Goal: Task Accomplishment & Management: Use online tool/utility

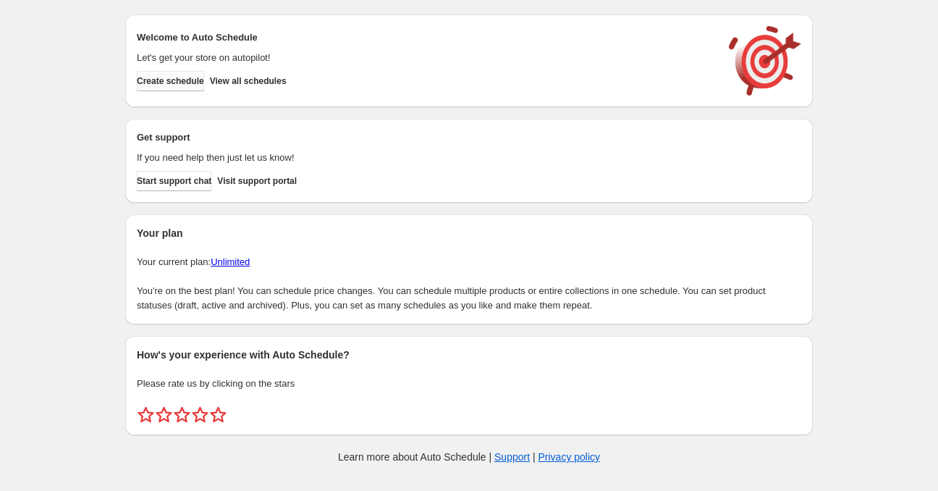
click at [177, 78] on span "Create schedule" at bounding box center [170, 81] width 67 height 12
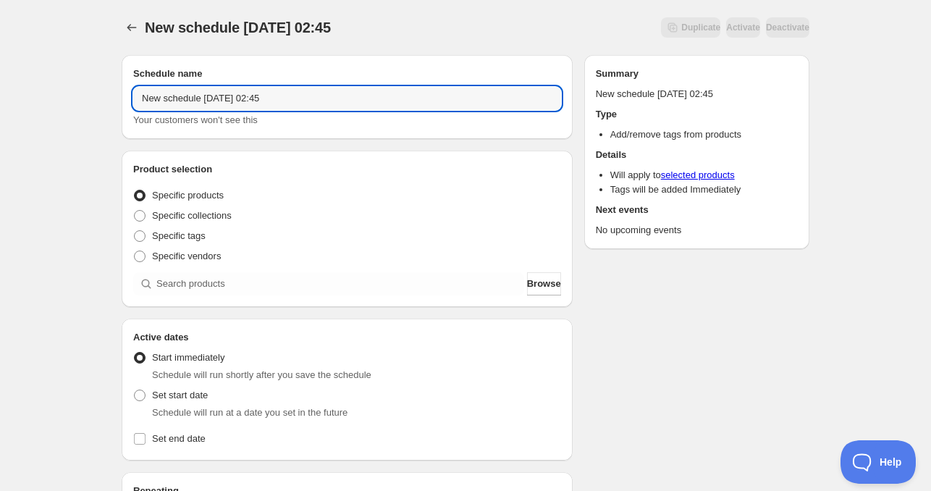
drag, startPoint x: 200, startPoint y: 99, endPoint x: 70, endPoint y: 100, distance: 129.6
click at [72, 100] on div "New schedule [DATE] 02:45. This page is ready New schedule [DATE] 02:45 Duplica…" at bounding box center [465, 438] width 931 height 877
drag, startPoint x: 217, startPoint y: 98, endPoint x: 325, endPoint y: 103, distance: 108.0
click at [320, 101] on input "[DATE] 02:45" at bounding box center [347, 98] width 428 height 23
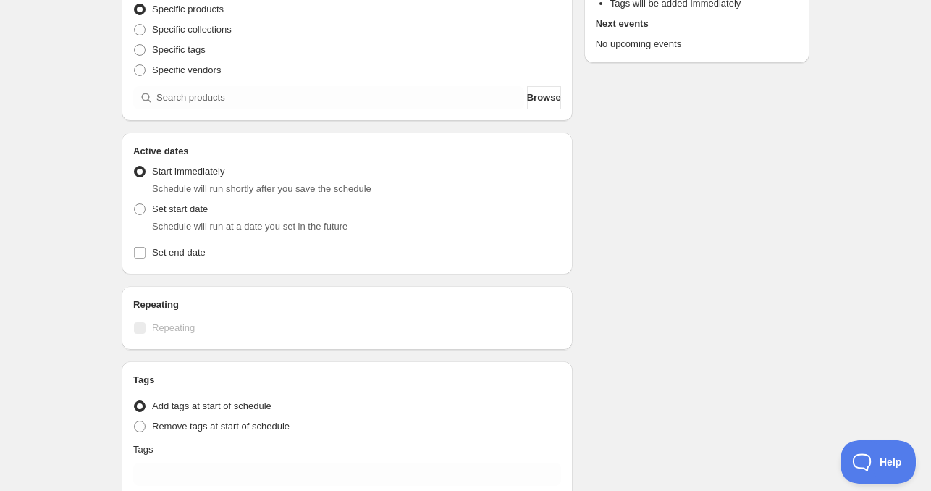
scroll to position [217, 0]
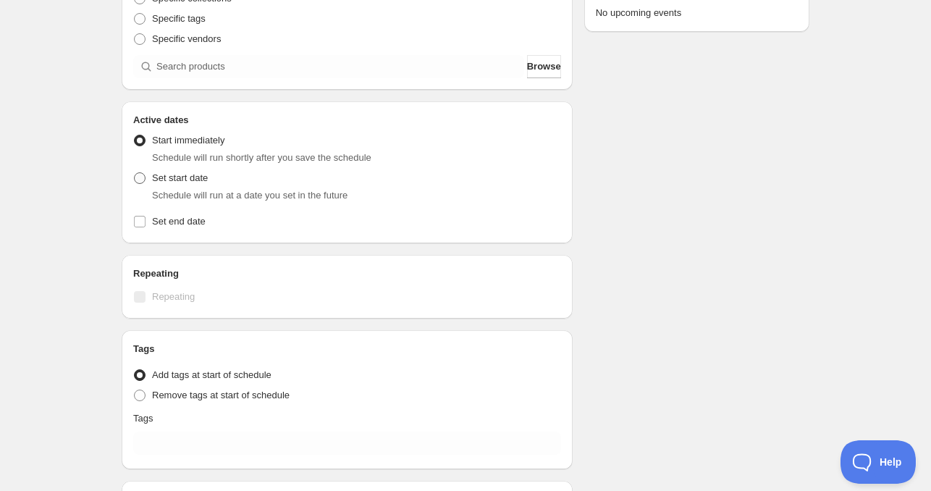
type input "[DATE] 4am"
click at [178, 177] on span "Set start date" at bounding box center [180, 177] width 56 height 11
click at [135, 173] on input "Set start date" at bounding box center [134, 172] width 1 height 1
radio input "true"
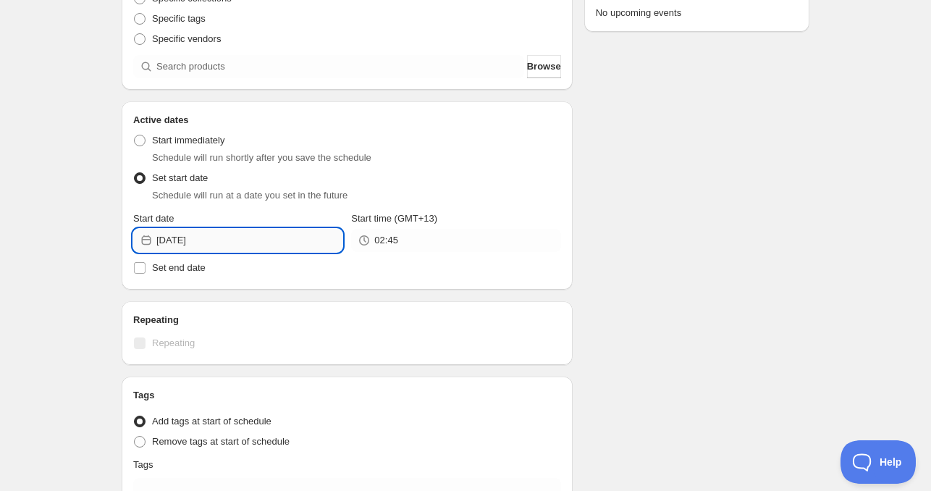
click at [199, 238] on input "[DATE]" at bounding box center [249, 240] width 186 height 23
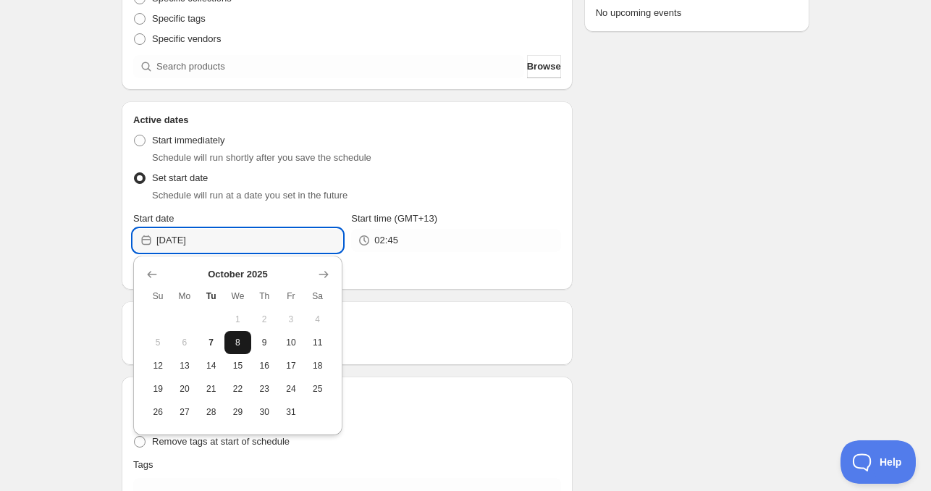
click at [242, 342] on span "8" at bounding box center [237, 343] width 15 height 12
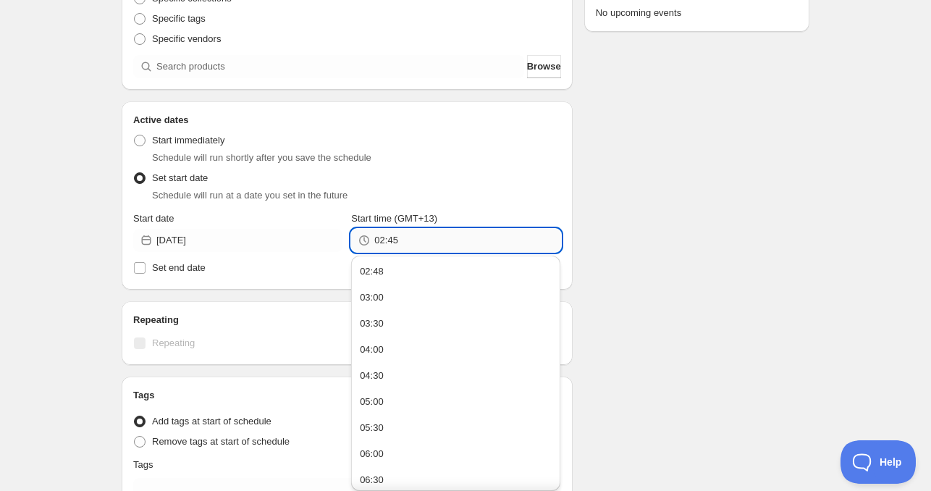
click at [398, 231] on input "02:45" at bounding box center [467, 240] width 186 height 23
type input "4:00"
click at [179, 266] on span "Set end date" at bounding box center [179, 267] width 54 height 11
click at [145, 266] on input "Set end date" at bounding box center [140, 268] width 12 height 12
checkbox input "true"
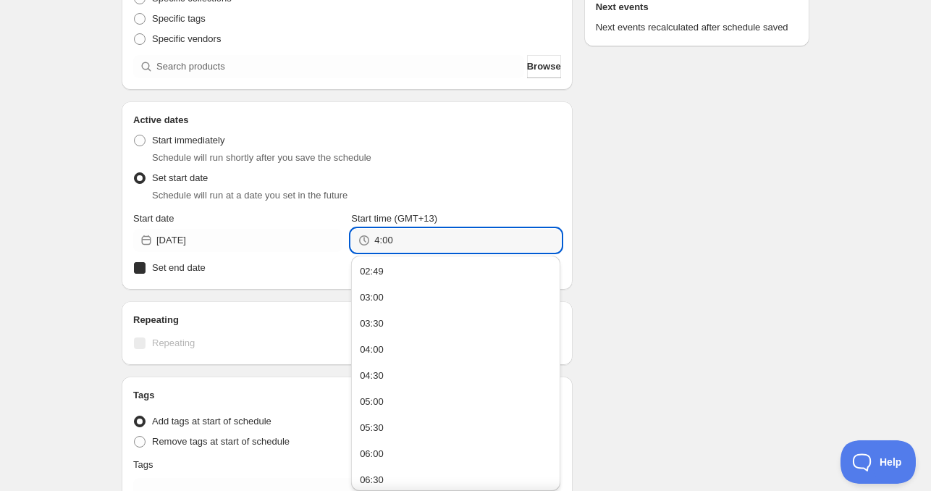
type input "04:00"
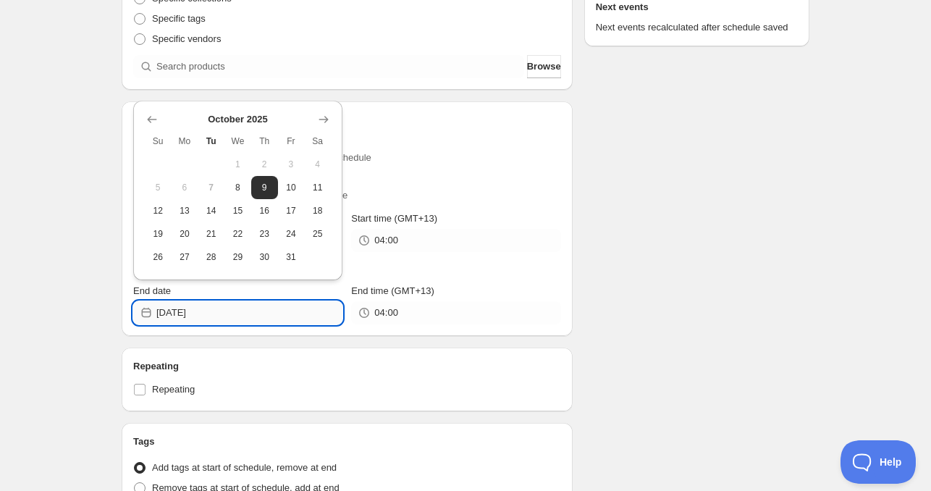
click at [243, 319] on input "[DATE]" at bounding box center [249, 312] width 186 height 23
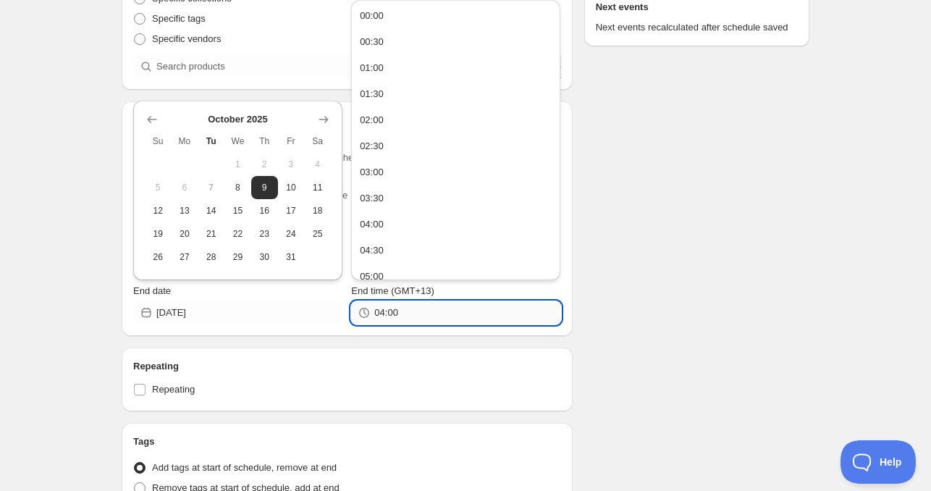
click at [409, 311] on input "04:00" at bounding box center [467, 312] width 186 height 23
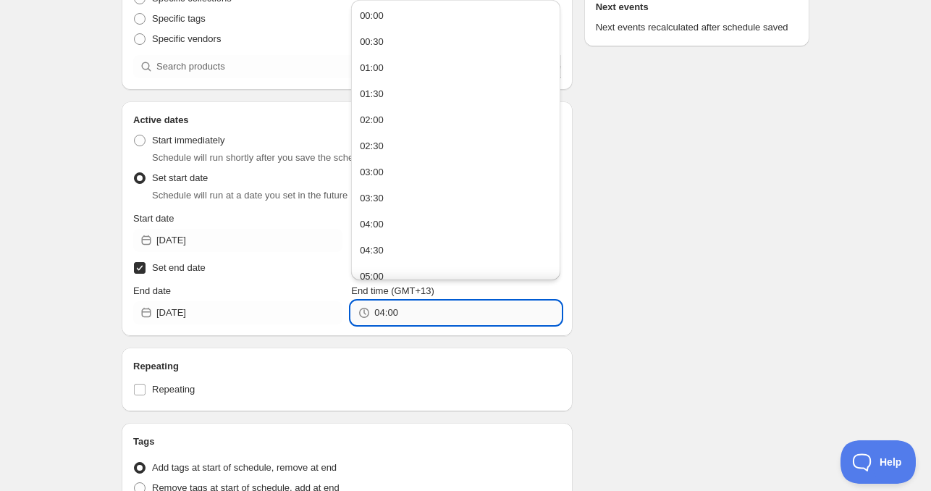
paste input "text"
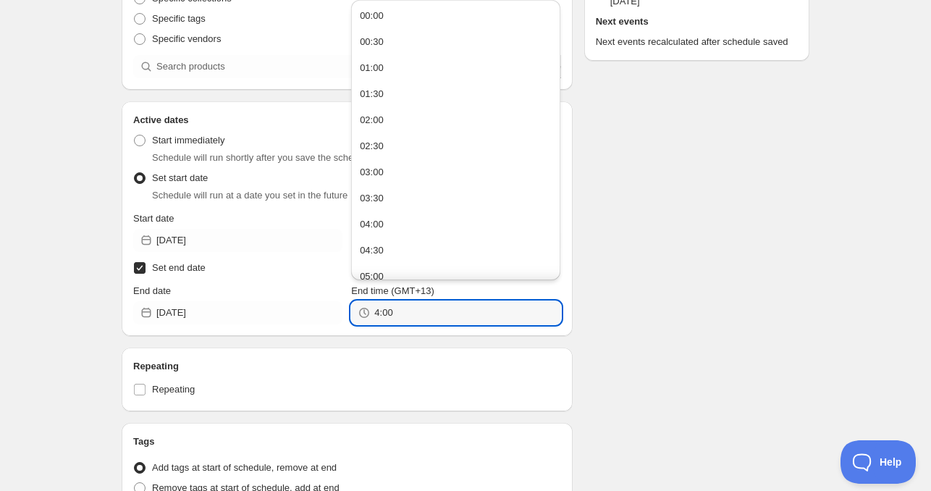
click at [701, 305] on div "Schedule name [DATE] 4am Your customers won't see this Product selection Entity…" at bounding box center [459, 274] width 699 height 897
type input "04:00"
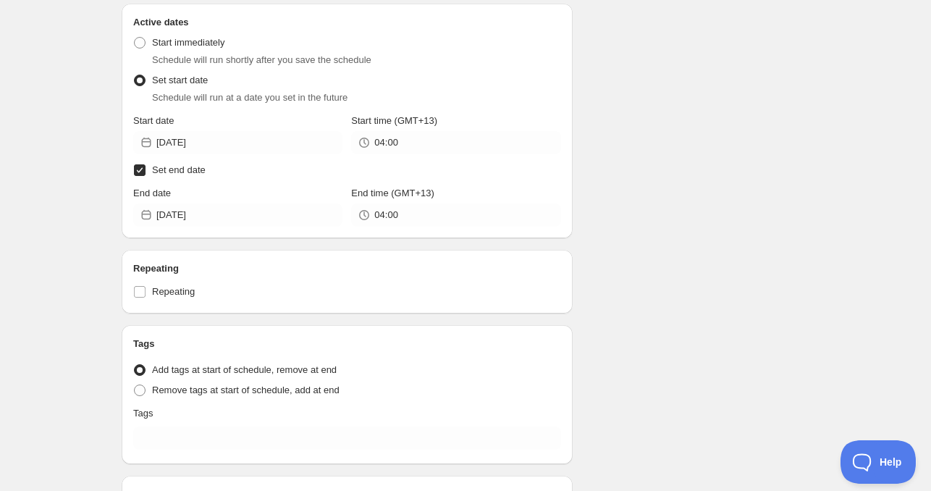
scroll to position [477, 0]
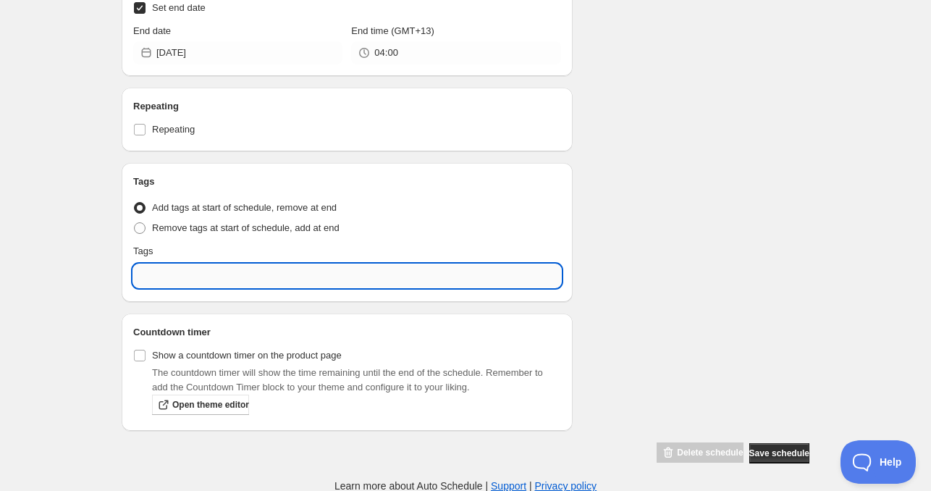
click at [190, 276] on input "text" at bounding box center [347, 275] width 428 height 23
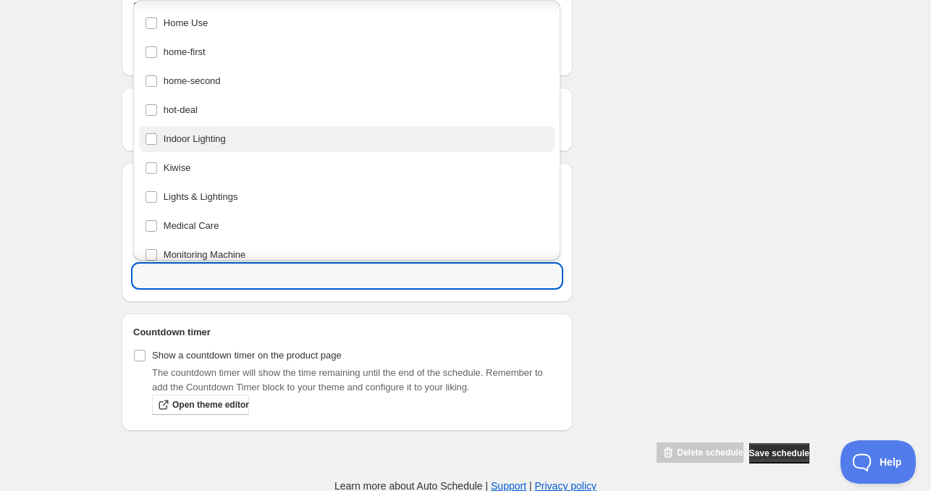
scroll to position [434, 0]
click at [211, 142] on div "home-first" at bounding box center [347, 137] width 405 height 20
type input "home-first"
checkbox input "true"
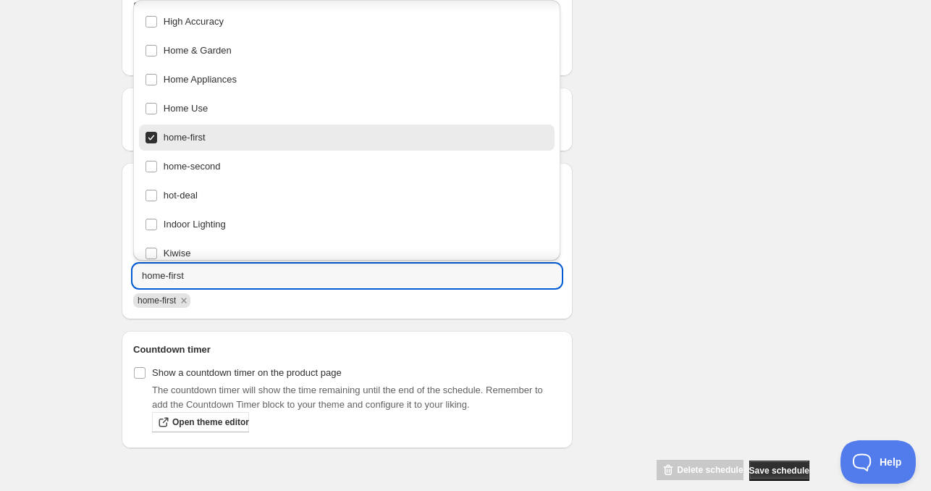
click at [698, 225] on div "Schedule name [DATE] 4am Your customers won't see this Product selection Entity…" at bounding box center [459, 23] width 699 height 915
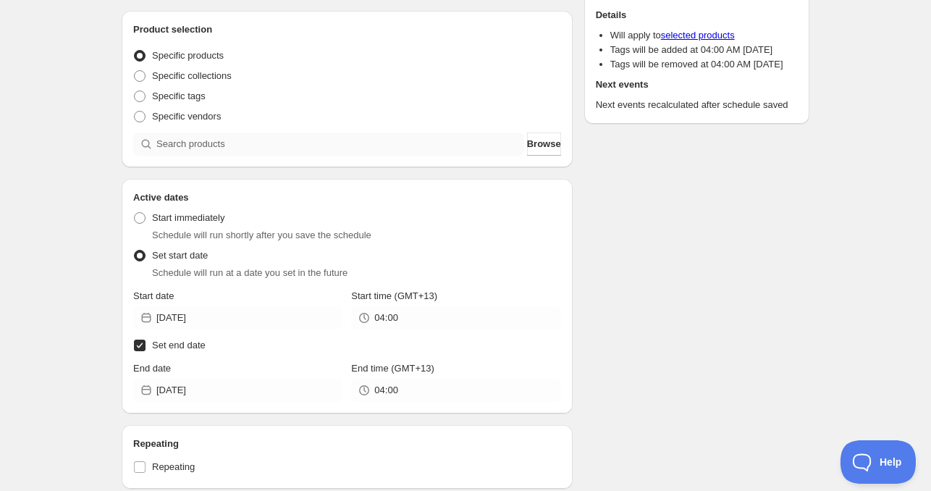
scroll to position [115, 0]
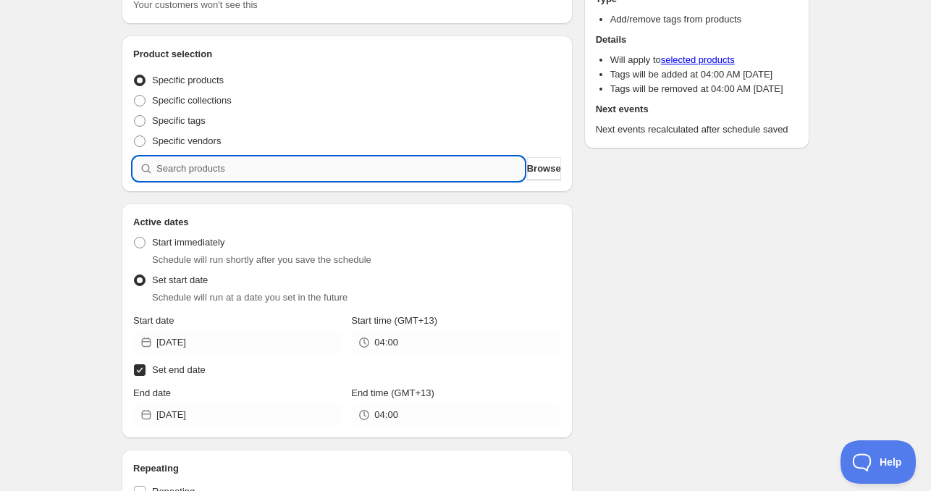
click at [232, 158] on input "search" at bounding box center [340, 168] width 368 height 23
paste input "581608-BLK"
type input "581608-BLK"
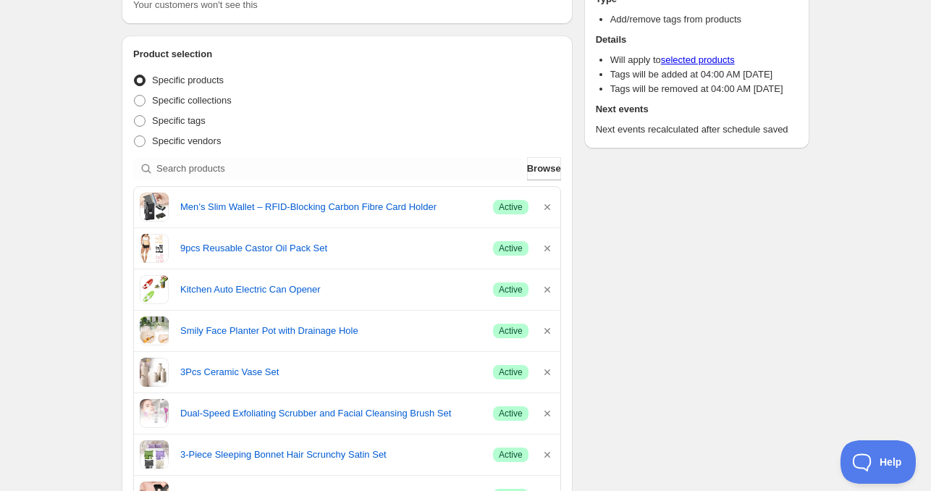
scroll to position [0, 0]
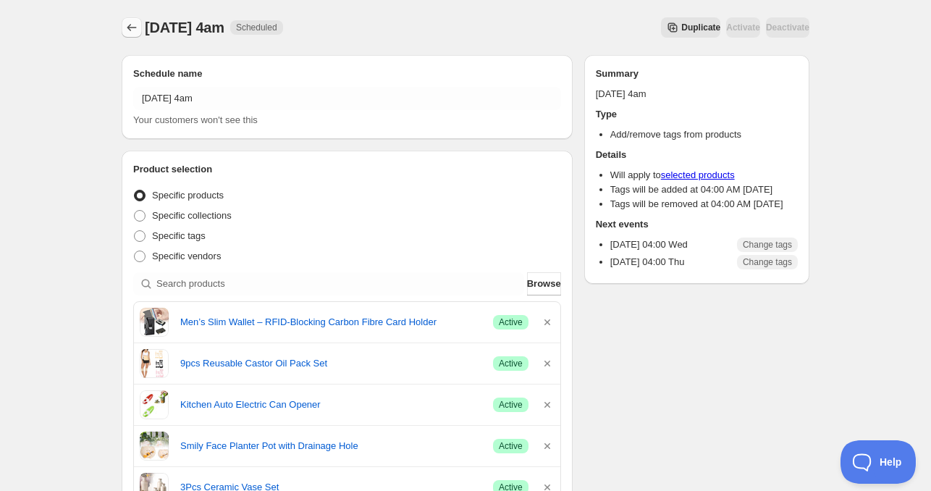
click at [135, 26] on icon "Schedules" at bounding box center [131, 27] width 14 height 14
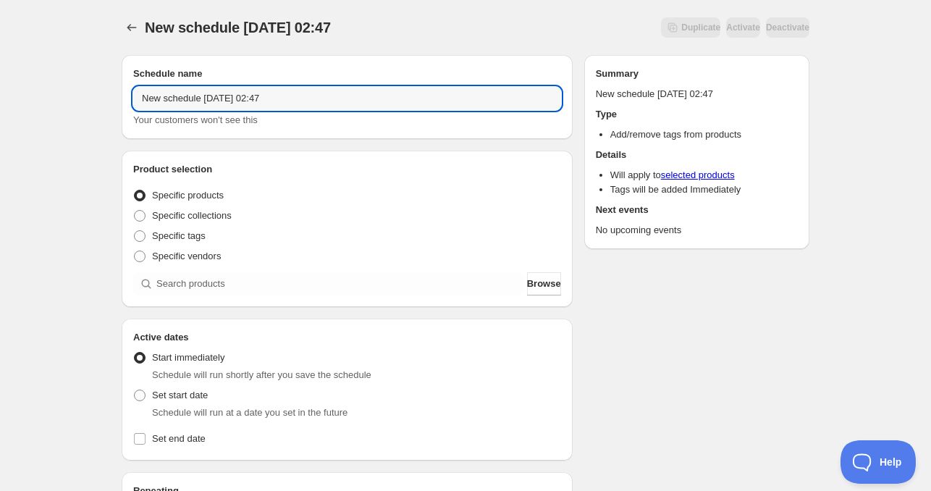
drag, startPoint x: 189, startPoint y: 103, endPoint x: 99, endPoint y: 102, distance: 89.8
click at [99, 102] on div "New schedule [DATE] 02:47. This page is ready New schedule [DATE] 02:47 Duplica…" at bounding box center [465, 438] width 931 height 877
drag, startPoint x: 215, startPoint y: 97, endPoint x: 267, endPoint y: 98, distance: 52.1
click at [265, 98] on input "[DATE] 02:47" at bounding box center [347, 98] width 428 height 23
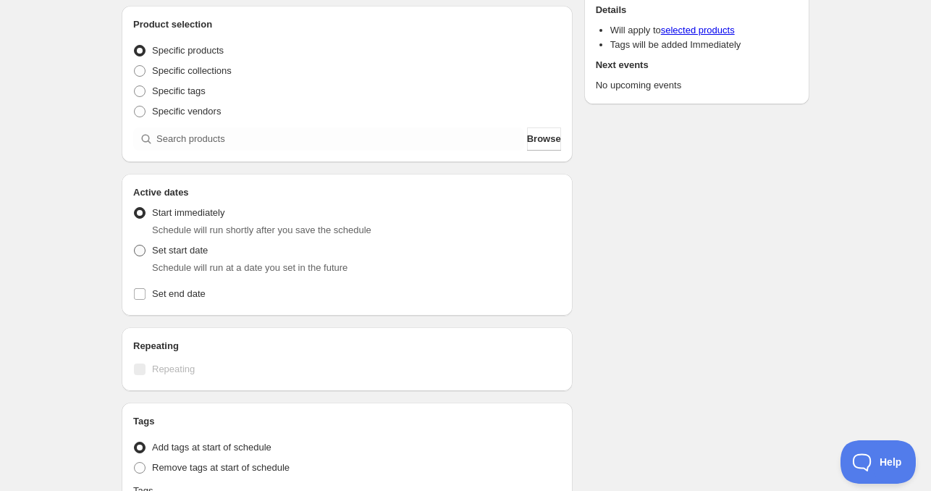
type input "[DATE] 11am"
click at [188, 250] on span "Set start date" at bounding box center [180, 250] width 56 height 11
click at [135, 245] on input "Set start date" at bounding box center [134, 245] width 1 height 1
radio input "true"
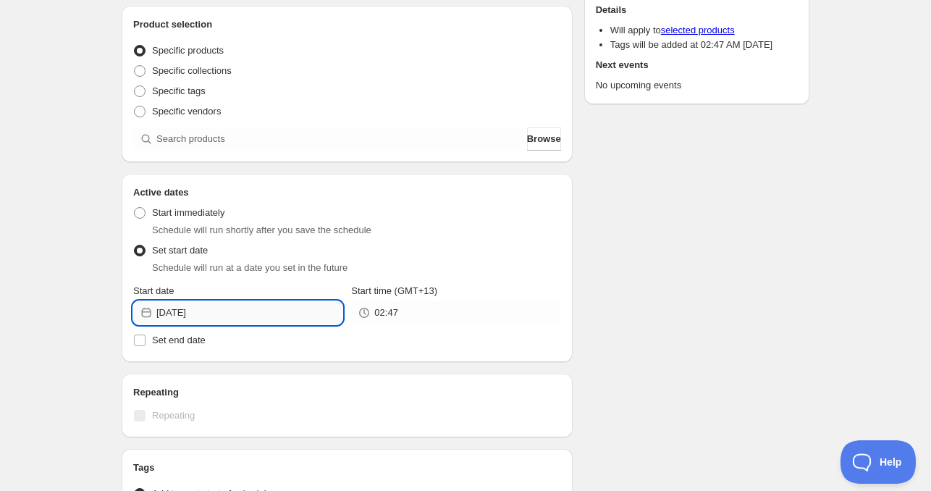
click at [219, 318] on input "[DATE]" at bounding box center [249, 312] width 186 height 23
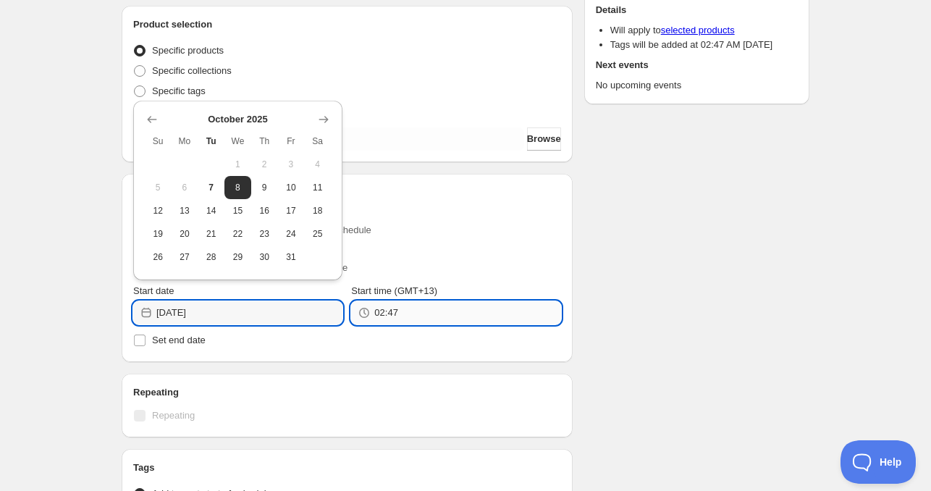
click at [404, 316] on input "02:47" at bounding box center [467, 312] width 186 height 23
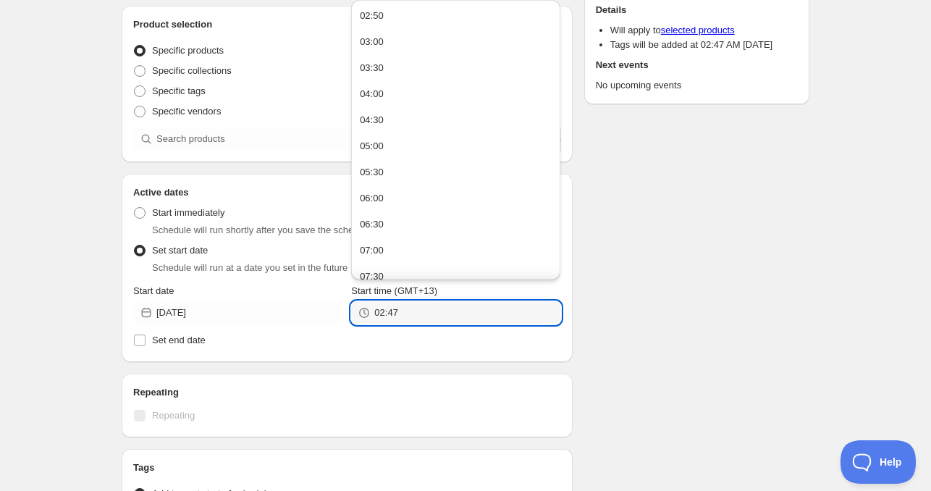
drag, startPoint x: 408, startPoint y: 315, endPoint x: 354, endPoint y: 315, distance: 54.3
click at [354, 315] on div "02:47" at bounding box center [455, 312] width 209 height 23
type input "11:00"
click at [195, 345] on span "Set end date" at bounding box center [179, 339] width 54 height 11
click at [145, 345] on input "Set end date" at bounding box center [140, 340] width 12 height 12
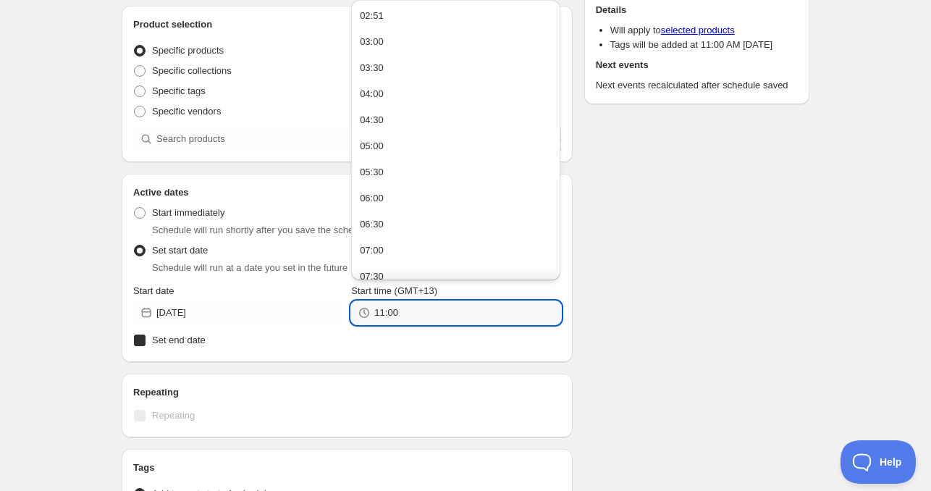
checkbox input "true"
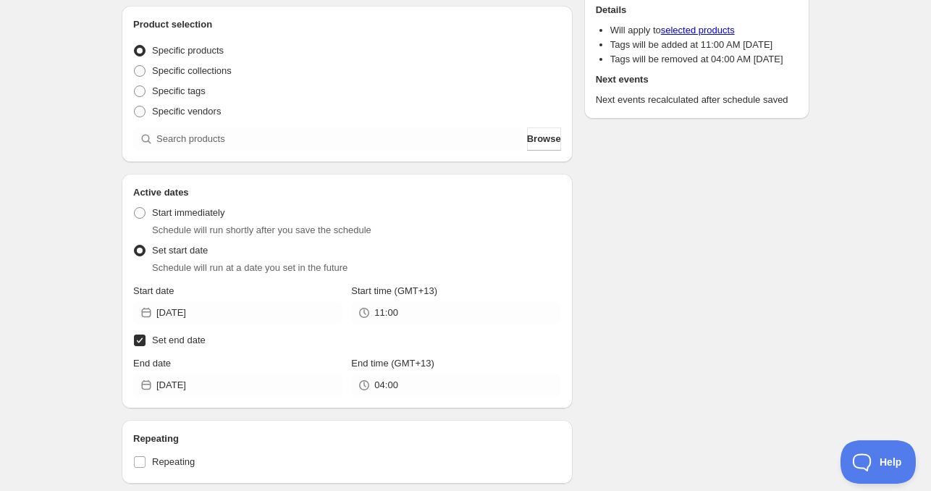
click at [370, 387] on icon at bounding box center [364, 385] width 14 height 14
click at [415, 392] on input "04:00" at bounding box center [467, 384] width 186 height 23
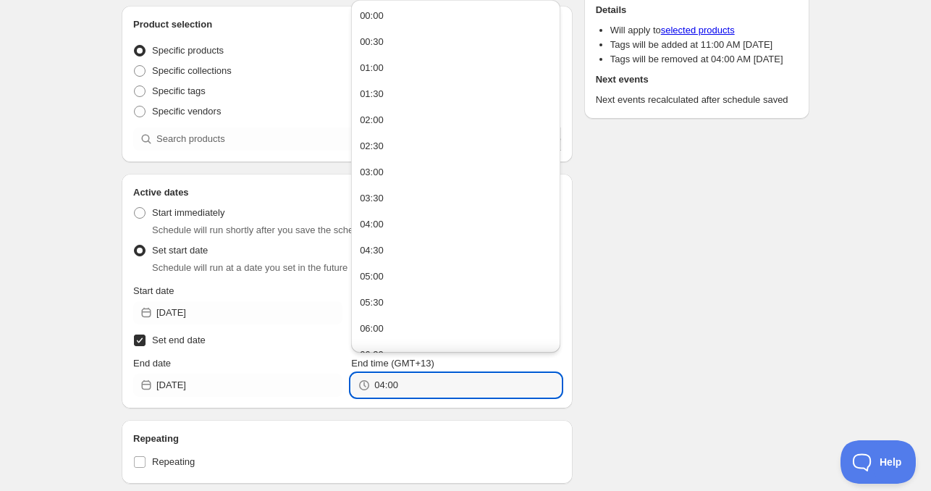
paste input "11"
type input "11:00"
click at [673, 347] on div "Schedule name [DATE] 11am Your customers won't see this Product selection Entit…" at bounding box center [459, 347] width 699 height 897
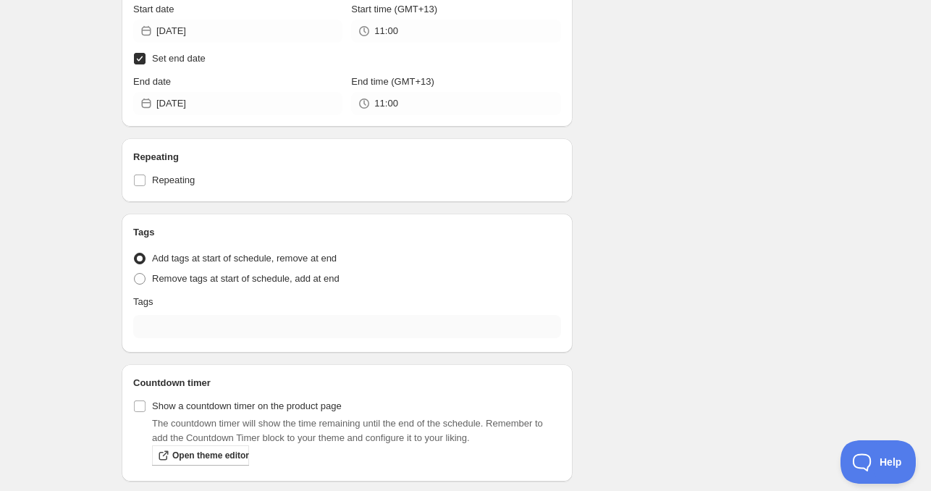
scroll to position [434, 0]
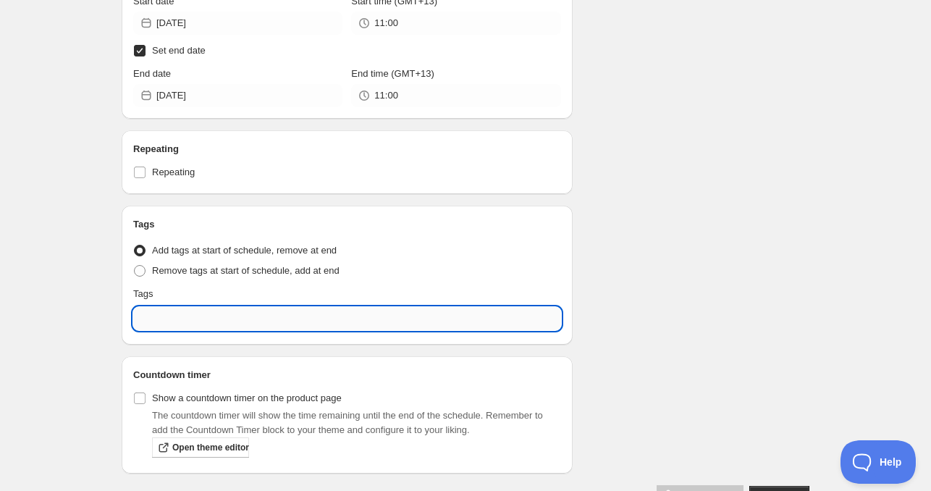
click at [204, 321] on input "text" at bounding box center [347, 318] width 428 height 23
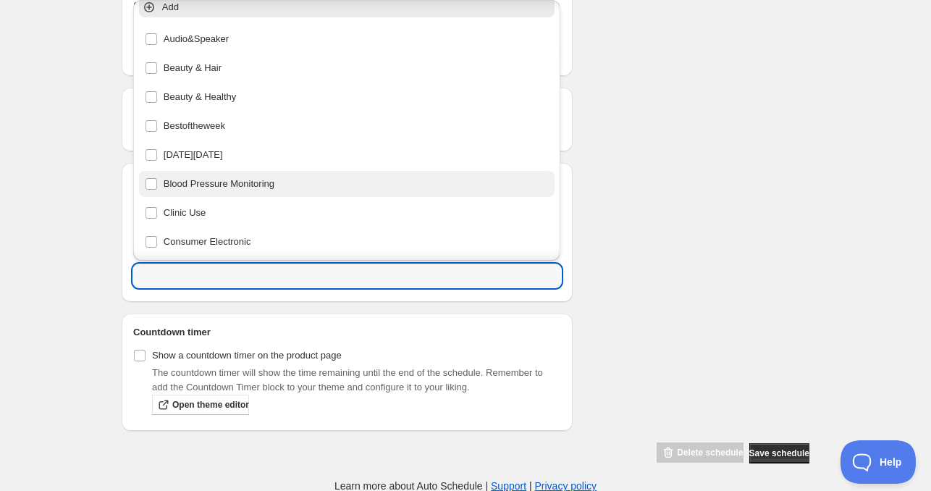
scroll to position [0, 0]
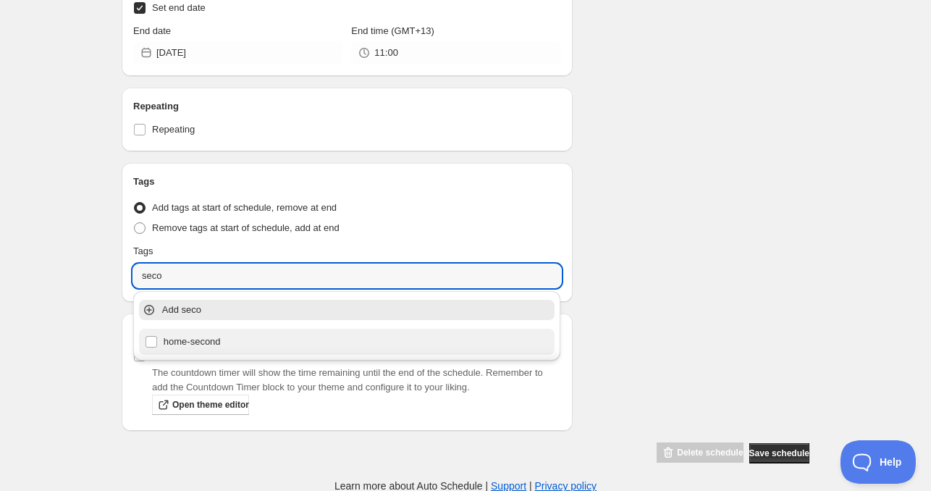
click at [195, 349] on div "home-second" at bounding box center [347, 341] width 405 height 20
type input "home-second"
checkbox input "true"
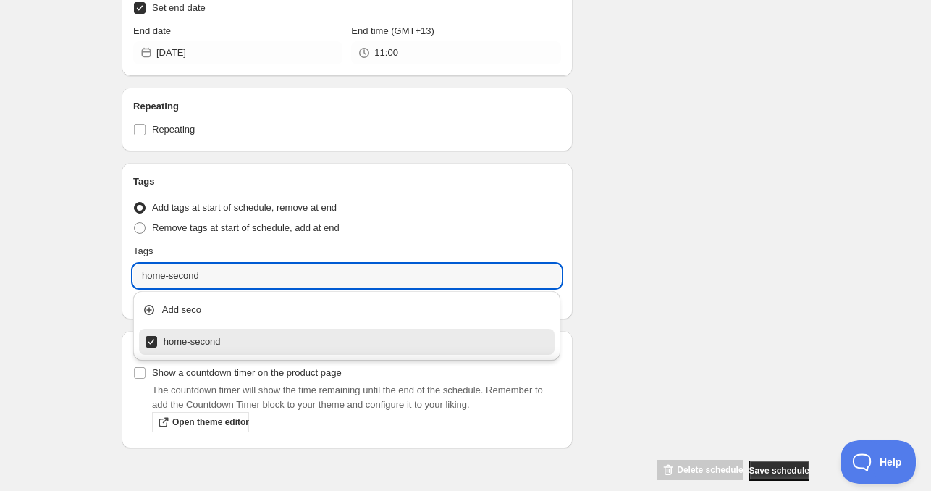
type input "home-second"
click at [688, 202] on div "Schedule name [DATE] 11am Your customers won't see this Product selection Entit…" at bounding box center [459, 23] width 699 height 915
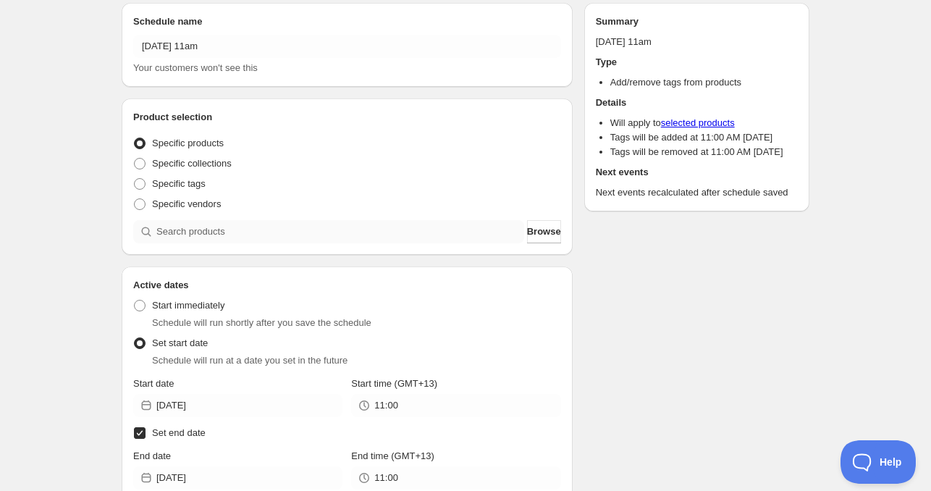
scroll to position [43, 0]
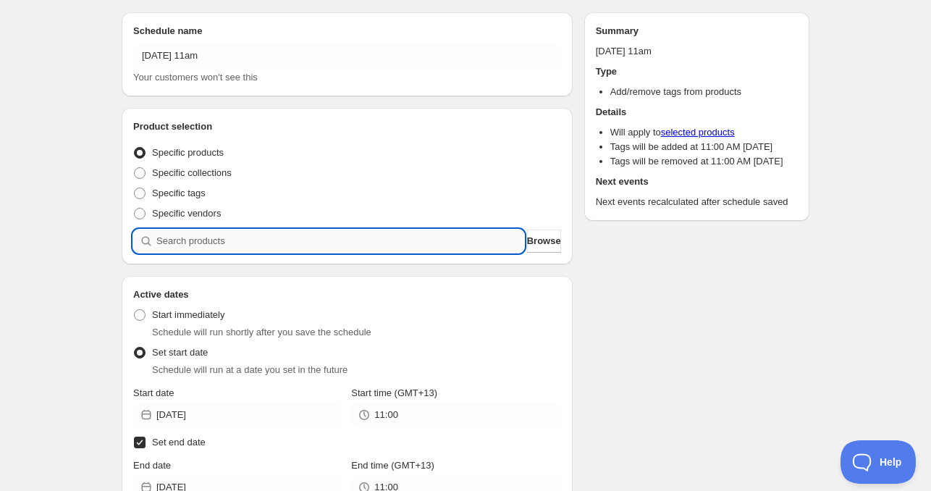
click at [250, 245] on input "search" at bounding box center [340, 240] width 368 height 23
paste input "search"
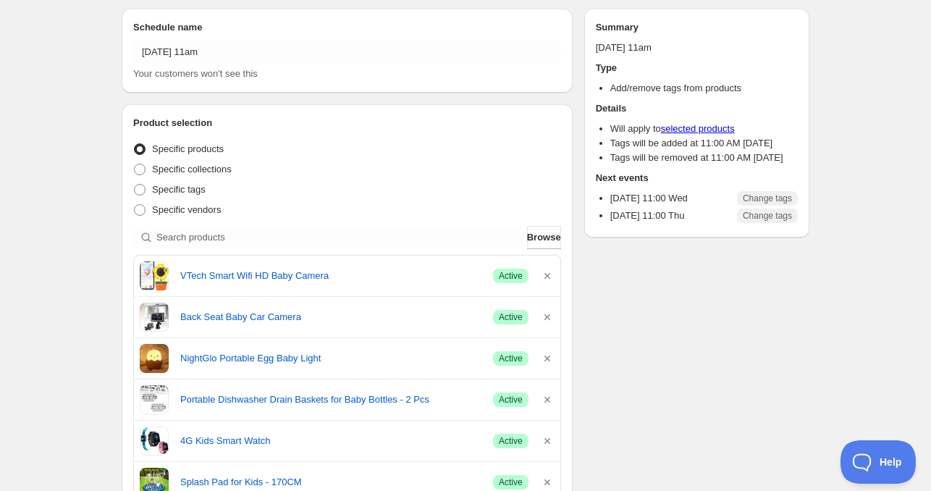
scroll to position [43, 0]
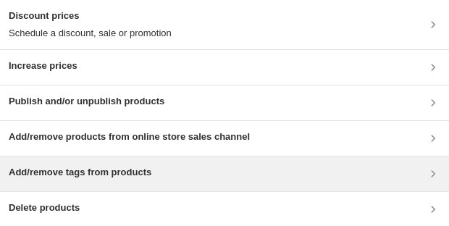
click at [88, 173] on h3 "Add/remove tags from products" at bounding box center [80, 172] width 143 height 14
click at [112, 176] on h3 "Add/remove tags from products" at bounding box center [80, 172] width 143 height 14
